Goal: Information Seeking & Learning: Learn about a topic

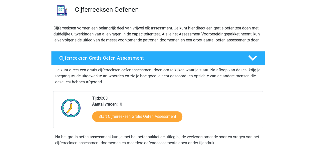
scroll to position [37, 0]
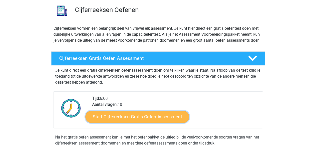
click at [154, 121] on link "Start Cijferreeksen Gratis Oefen Assessment" at bounding box center [138, 117] width 104 height 12
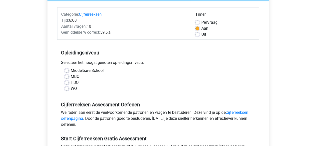
scroll to position [58, 0]
click at [71, 88] on label "WO" at bounding box center [74, 89] width 6 height 6
click at [69, 88] on input "WO" at bounding box center [67, 88] width 4 height 5
radio input "true"
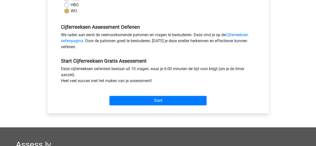
scroll to position [136, 0]
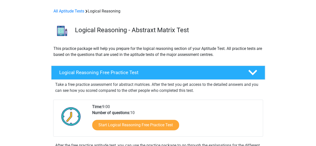
scroll to position [90, 0]
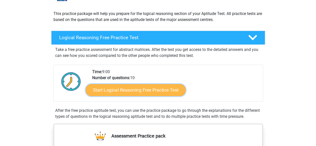
click at [148, 89] on link "Start Logical Reasoning Free Practice Test" at bounding box center [136, 90] width 100 height 12
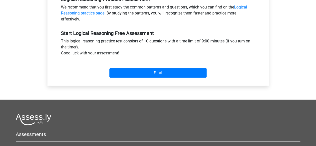
scroll to position [164, 0]
